Goal: Complete application form

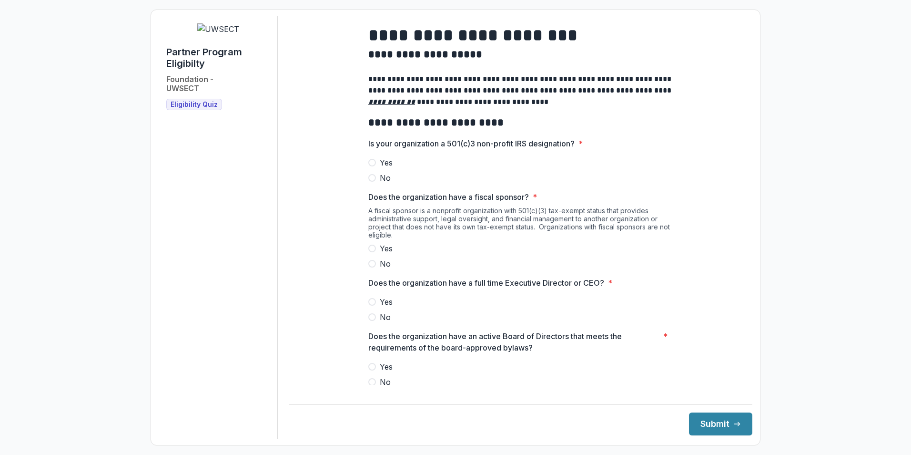
click at [372, 166] on span at bounding box center [372, 163] width 8 height 8
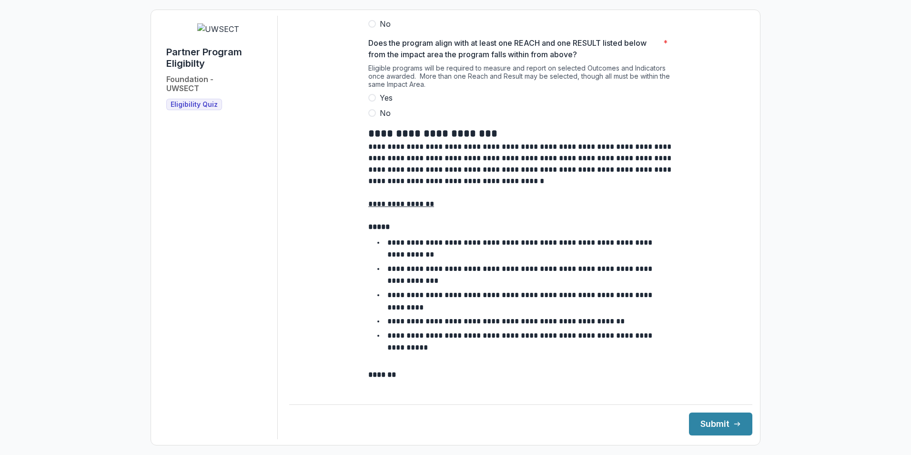
scroll to position [771, 0]
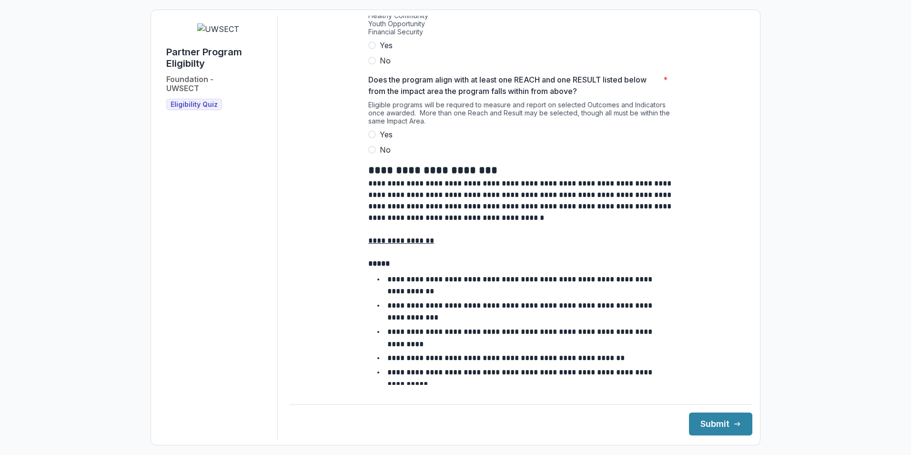
click at [372, 138] on span at bounding box center [372, 135] width 8 height 8
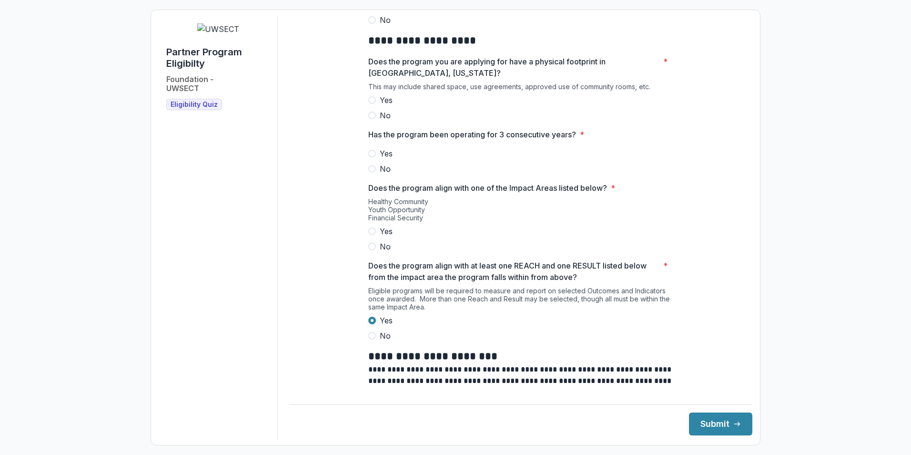
scroll to position [580, 0]
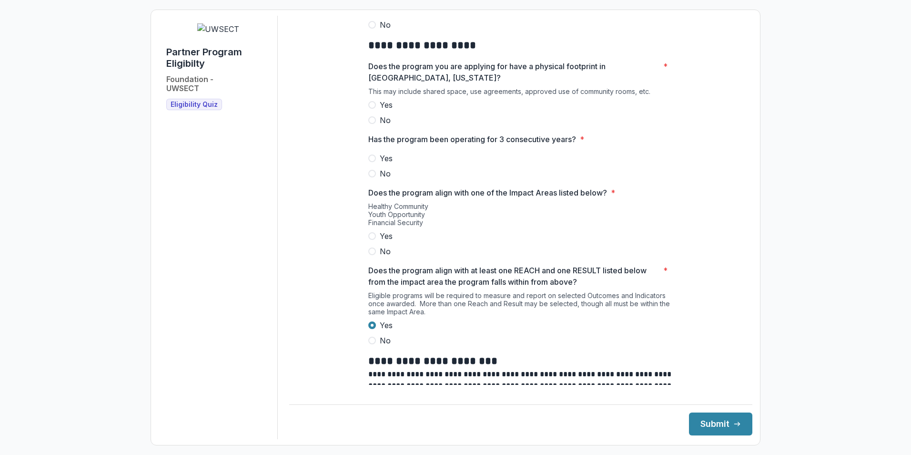
click at [370, 240] on span at bounding box center [372, 236] width 8 height 8
click at [372, 162] on span at bounding box center [372, 158] width 8 height 8
click at [370, 109] on span at bounding box center [372, 105] width 8 height 8
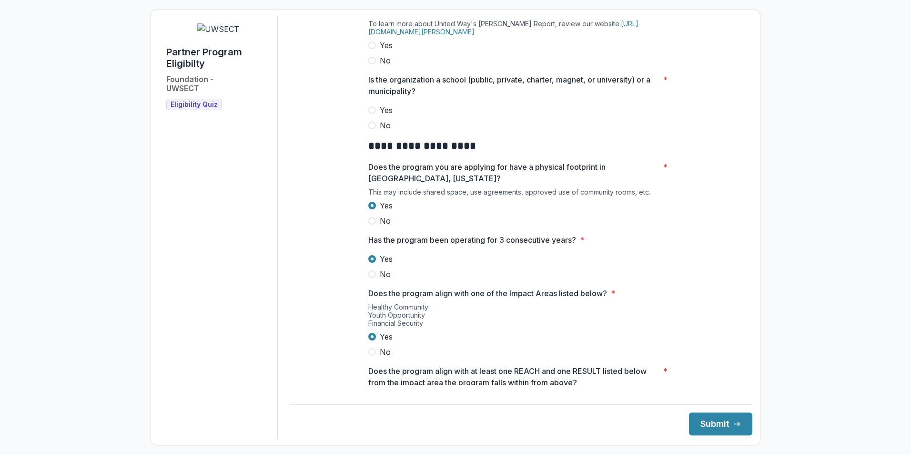
scroll to position [437, 0]
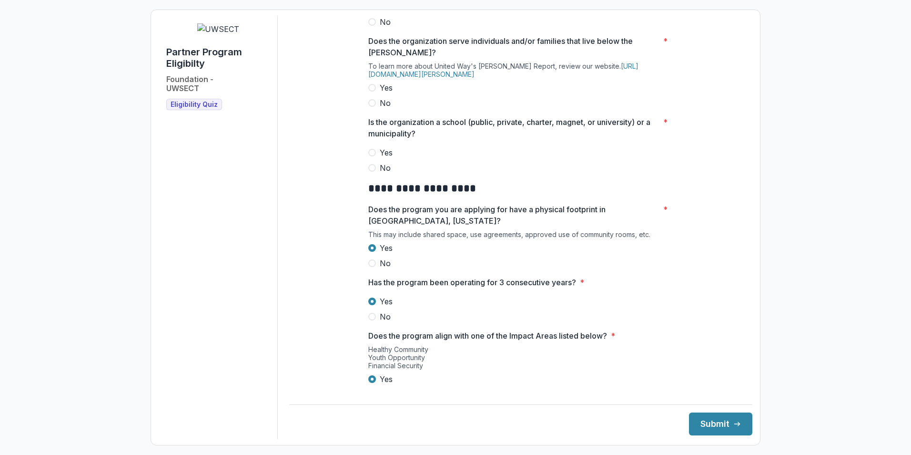
click at [370, 172] on span at bounding box center [372, 168] width 8 height 8
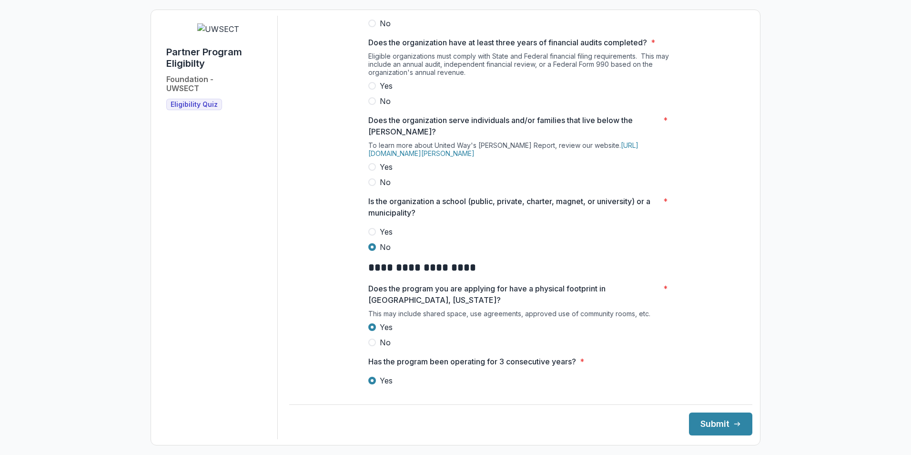
scroll to position [342, 0]
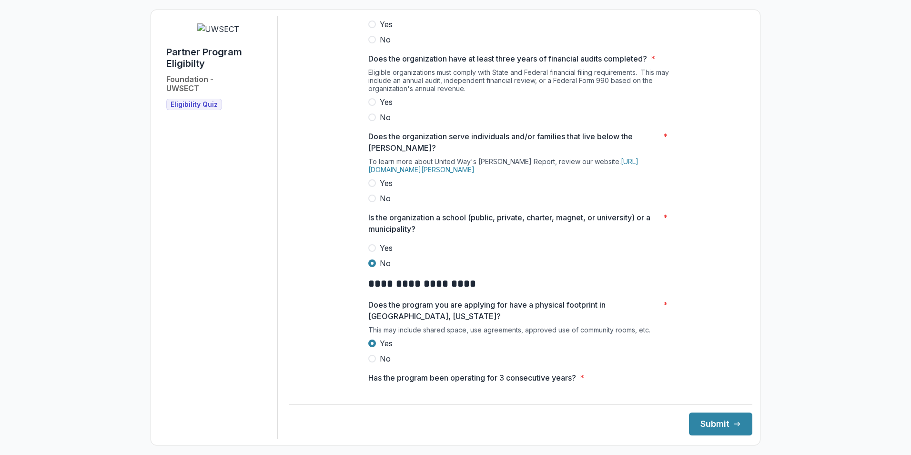
click at [370, 187] on span at bounding box center [372, 183] width 8 height 8
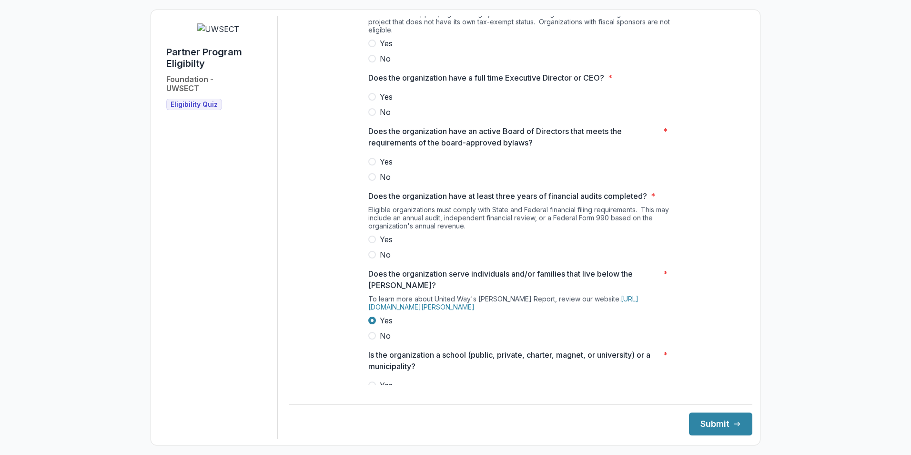
scroll to position [199, 0]
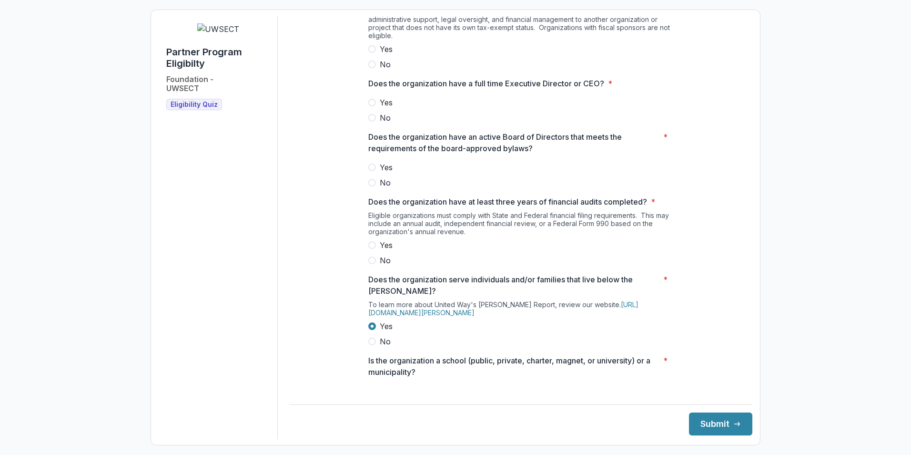
click at [370, 249] on span at bounding box center [372, 245] width 8 height 8
click at [372, 171] on span at bounding box center [372, 167] width 8 height 8
click at [371, 106] on span at bounding box center [372, 103] width 8 height 8
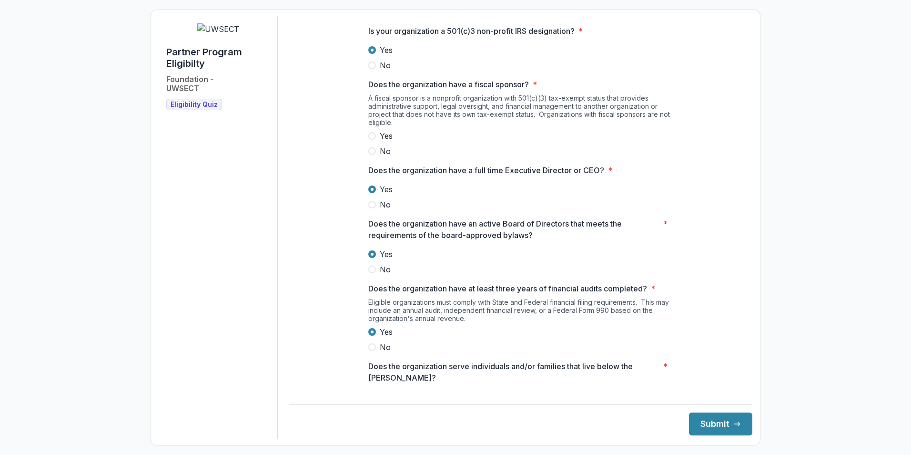
scroll to position [104, 0]
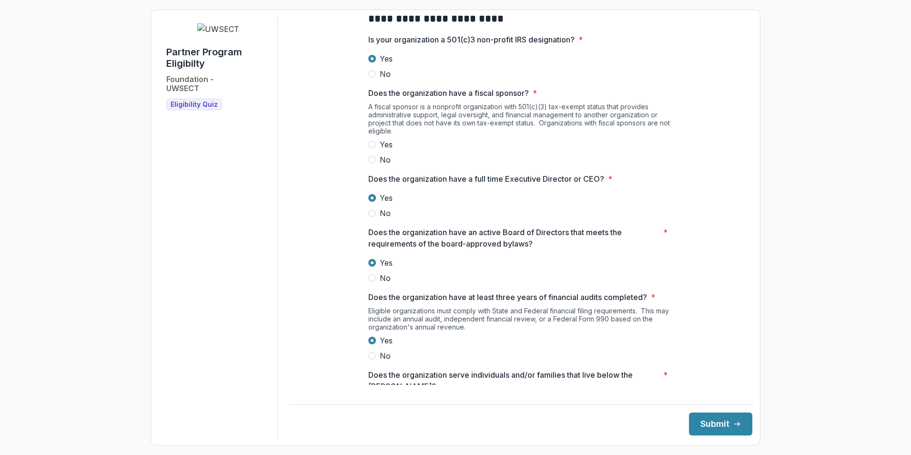
click at [372, 163] on span at bounding box center [372, 160] width 8 height 8
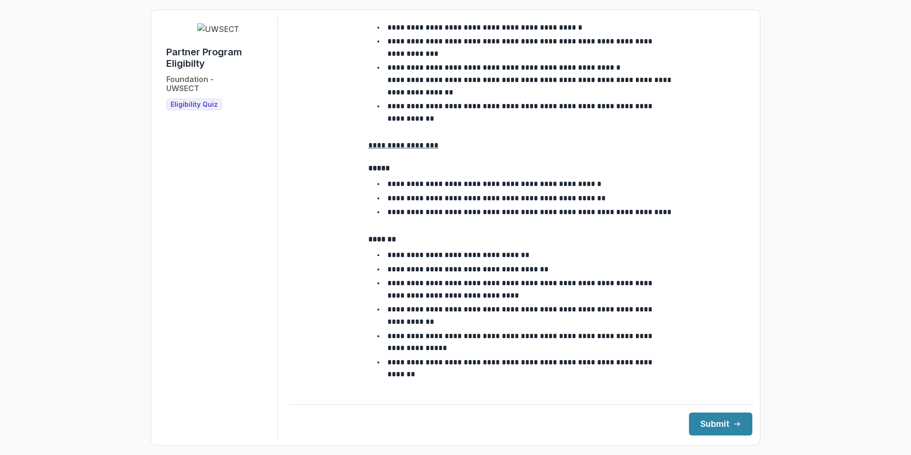
scroll to position [1629, 0]
click at [718, 417] on button "Submit" at bounding box center [720, 423] width 63 height 23
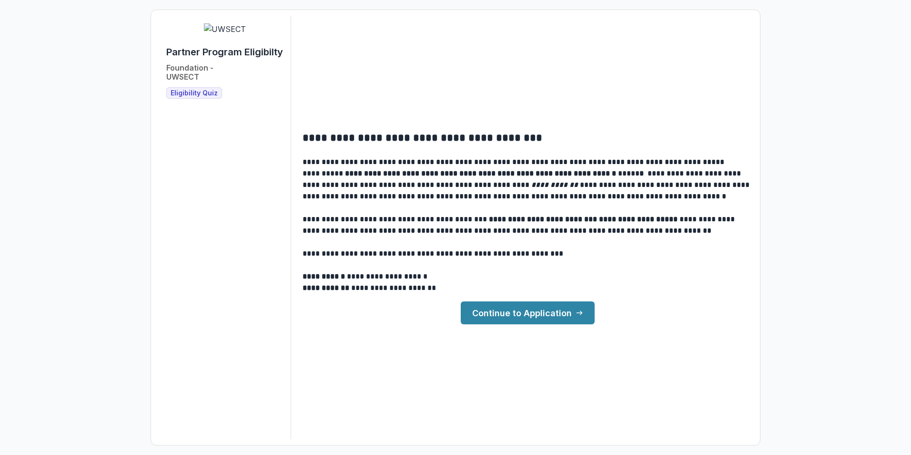
click at [511, 315] on link "Continue to Application" at bounding box center [528, 312] width 134 height 23
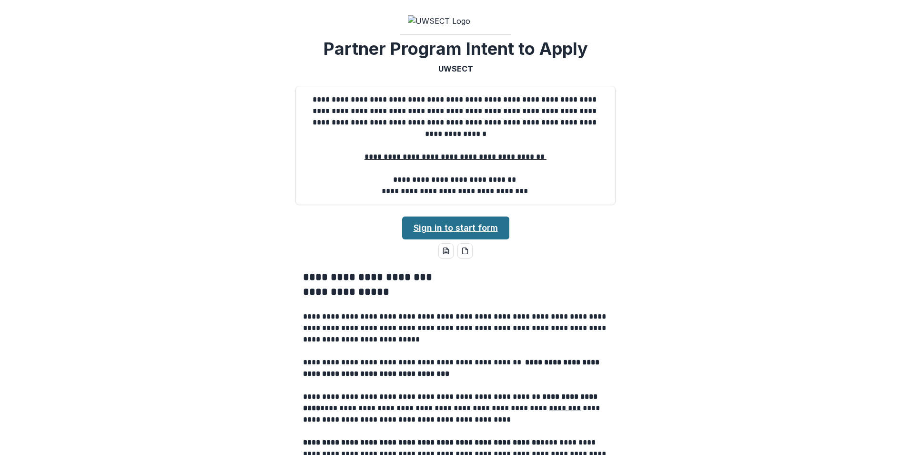
click at [471, 239] on link "Sign in to start form" at bounding box center [455, 227] width 107 height 23
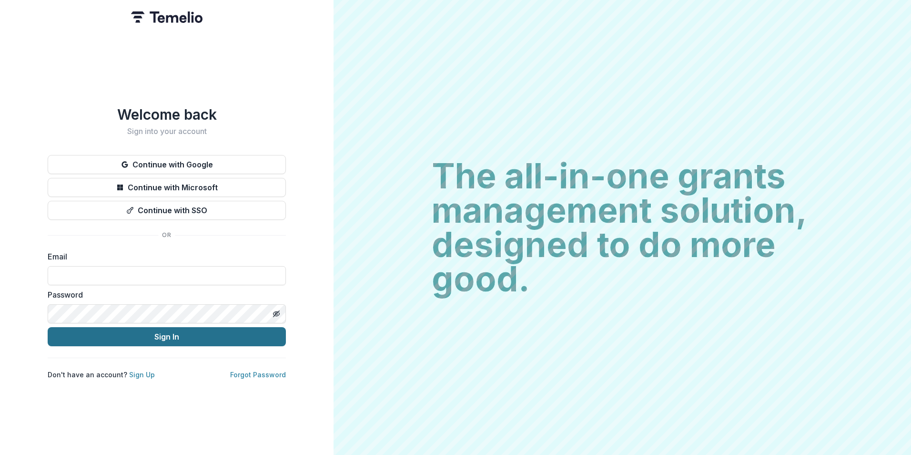
type input "**********"
click at [174, 334] on button "Sign In" at bounding box center [167, 336] width 238 height 19
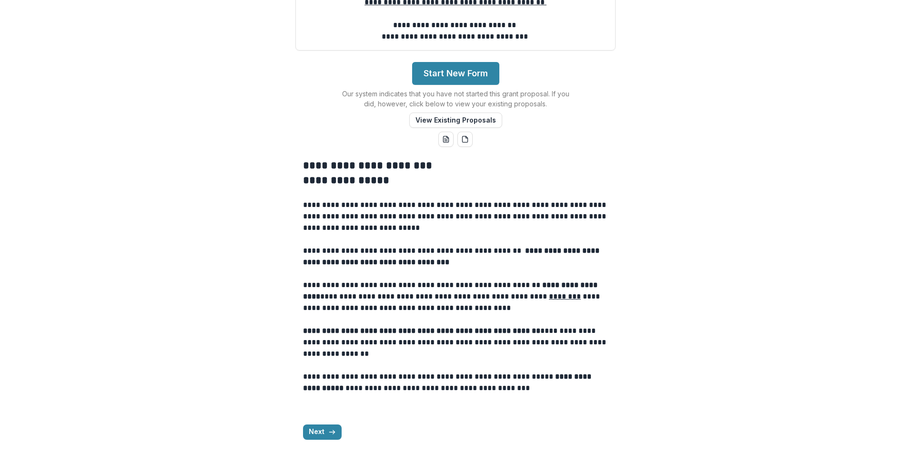
scroll to position [261, 0]
click at [321, 434] on button "Next" at bounding box center [322, 431] width 39 height 15
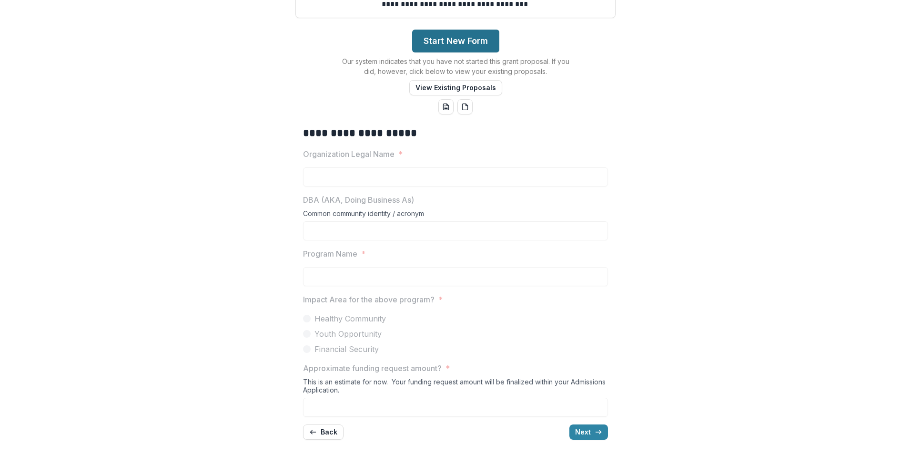
scroll to position [294, 0]
click at [476, 90] on button "View Existing Proposals" at bounding box center [455, 87] width 93 height 15
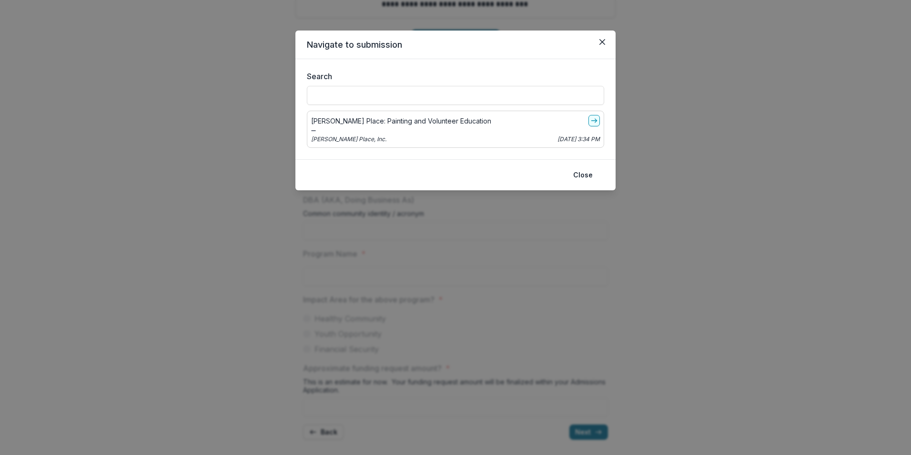
drag, startPoint x: 606, startPoint y: 41, endPoint x: 632, endPoint y: 43, distance: 26.3
click at [606, 41] on button "Close" at bounding box center [602, 41] width 15 height 15
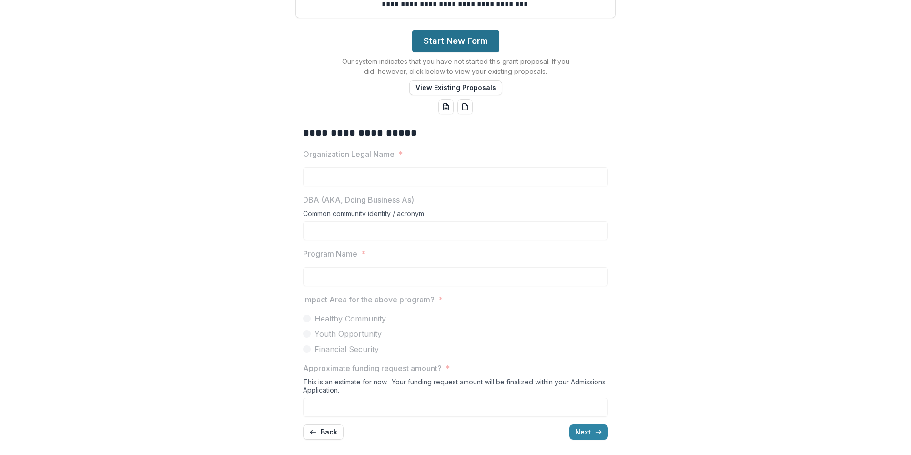
click at [460, 42] on button "Start New Form" at bounding box center [455, 41] width 87 height 23
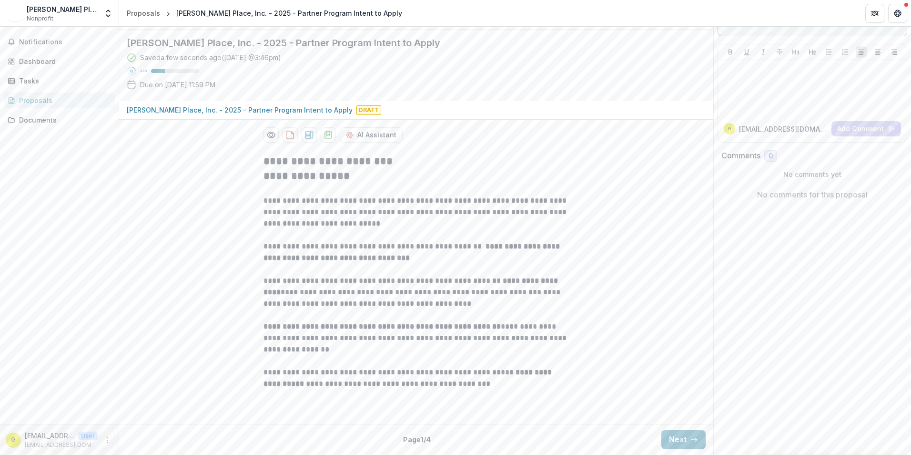
scroll to position [132, 0]
click at [684, 442] on button "Next" at bounding box center [683, 439] width 44 height 19
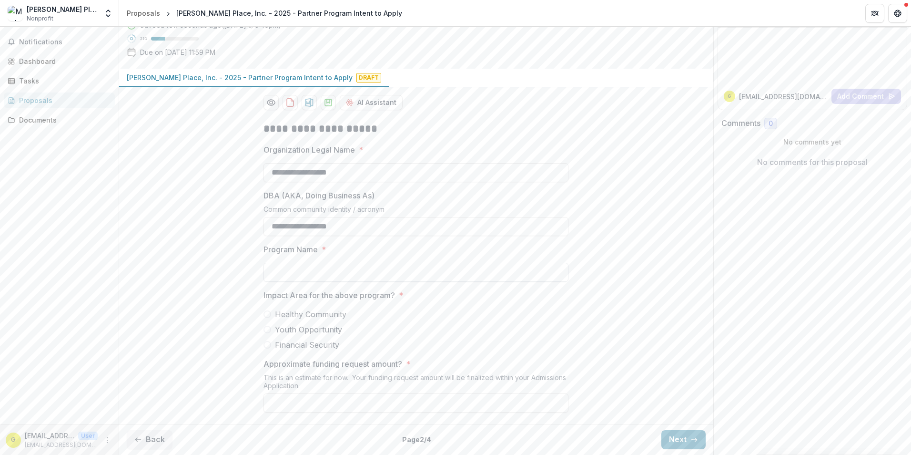
click at [311, 282] on input "Program Name *" at bounding box center [415, 272] width 305 height 19
type input "**********"
click at [265, 332] on span at bounding box center [267, 329] width 8 height 8
click at [407, 405] on input "Approximate funding request amount? *" at bounding box center [415, 402] width 305 height 19
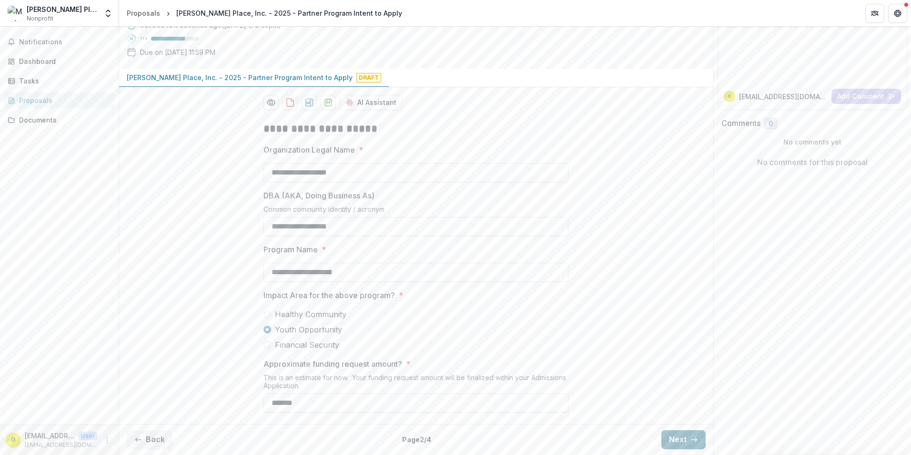
type input "*******"
click at [679, 440] on button "Next" at bounding box center [683, 439] width 44 height 19
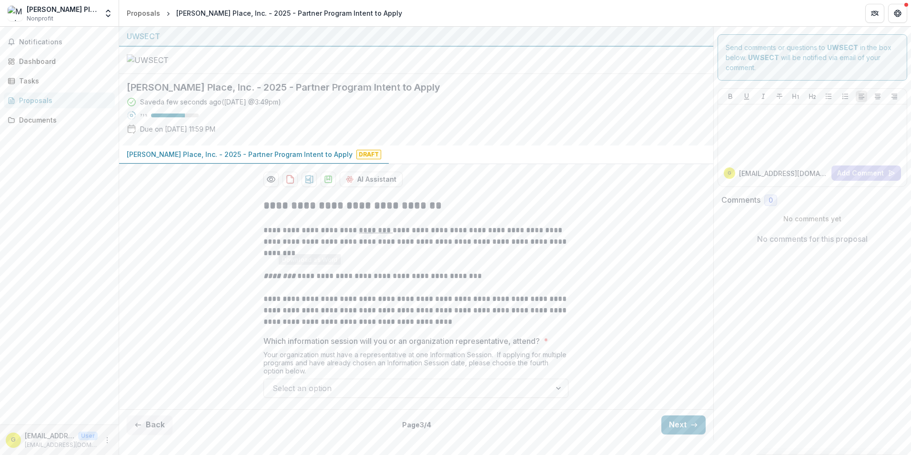
scroll to position [73, 0]
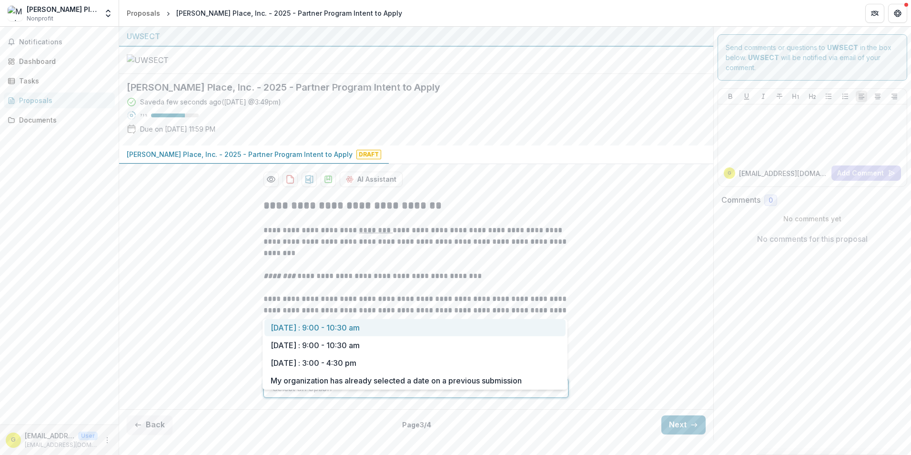
click at [557, 397] on div at bounding box center [559, 388] width 17 height 18
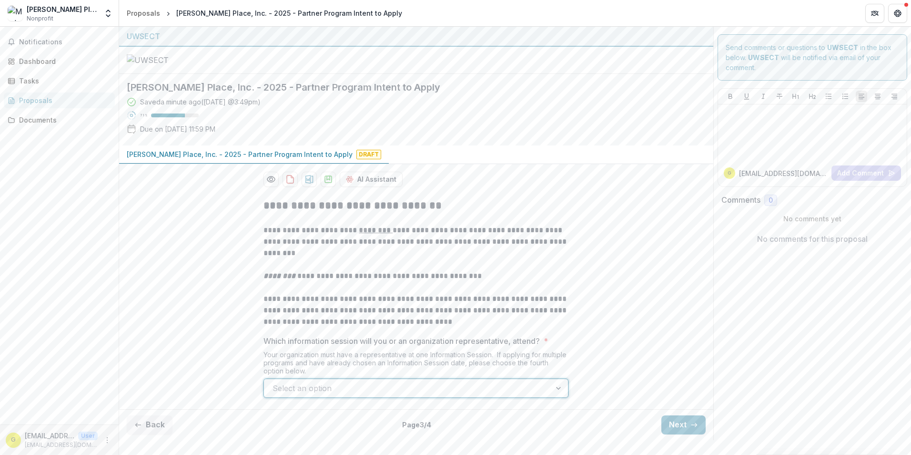
click at [558, 397] on div at bounding box center [559, 388] width 17 height 18
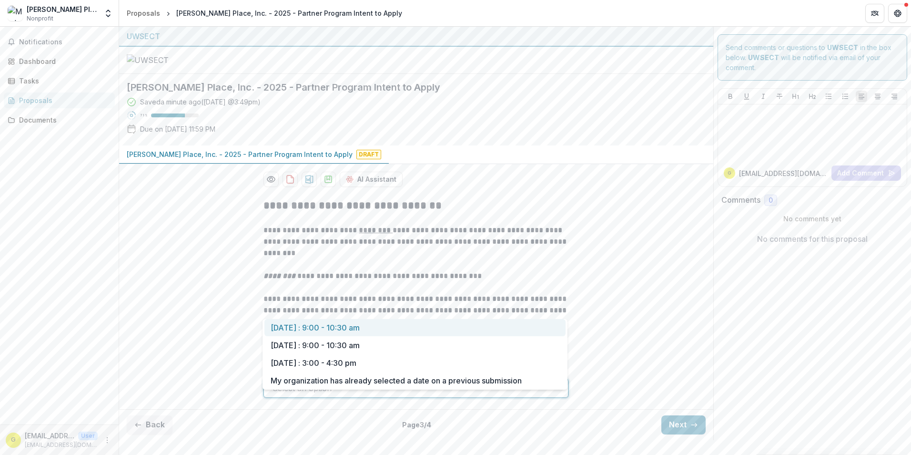
click at [554, 397] on div at bounding box center [559, 388] width 17 height 18
click at [330, 347] on div "September 19 : 9:00 - 10:30 am" at bounding box center [414, 345] width 301 height 18
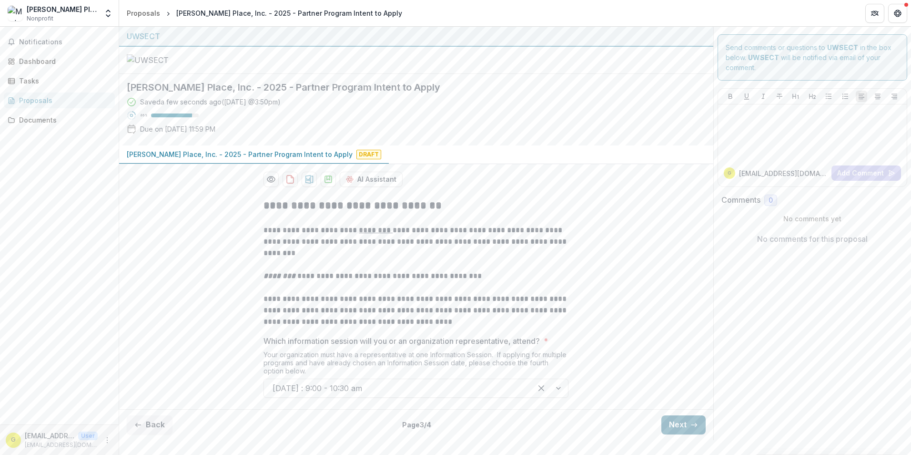
click at [685, 434] on button "Next" at bounding box center [683, 424] width 44 height 19
